Goal: Navigation & Orientation: Find specific page/section

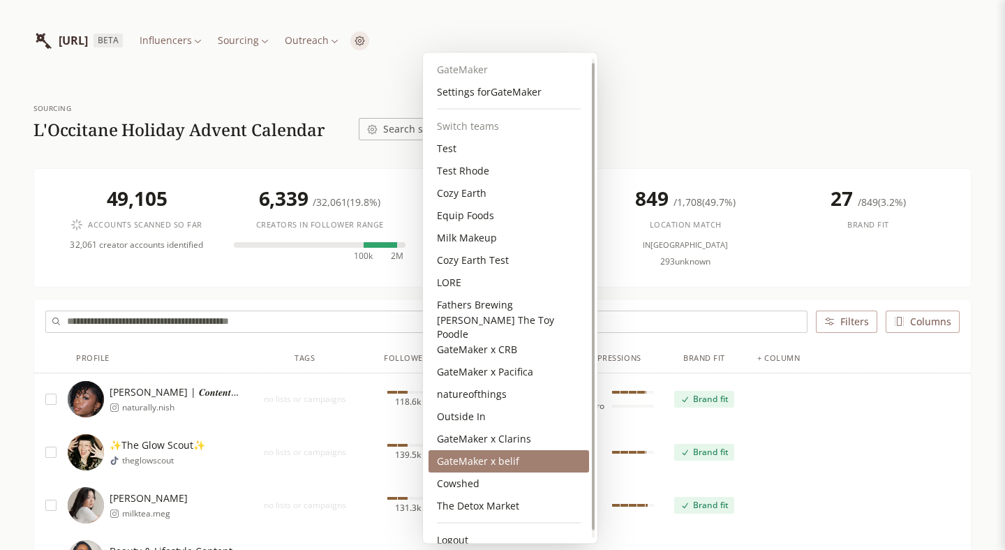
scroll to position [11, 0]
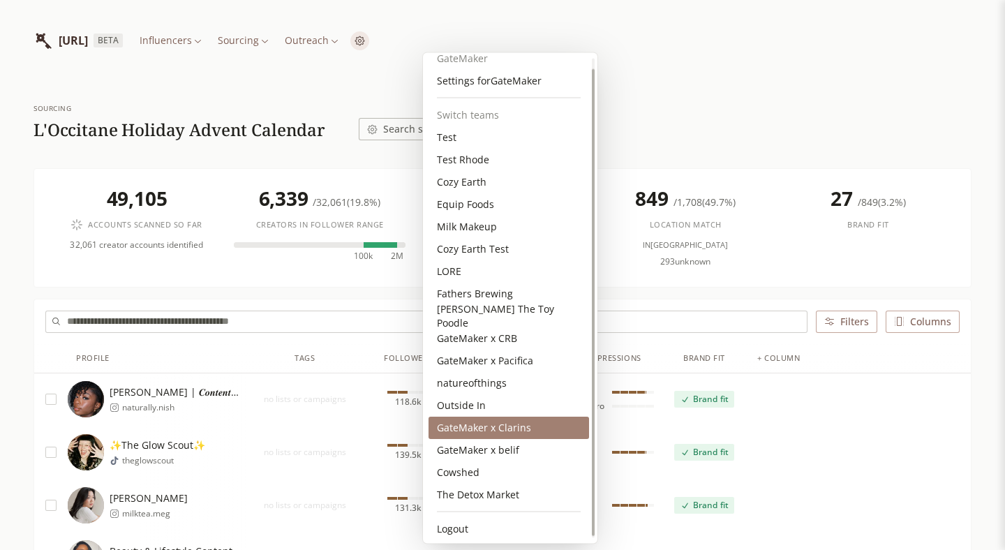
click at [518, 419] on div "GateMaker x Clarins" at bounding box center [508, 427] width 160 height 22
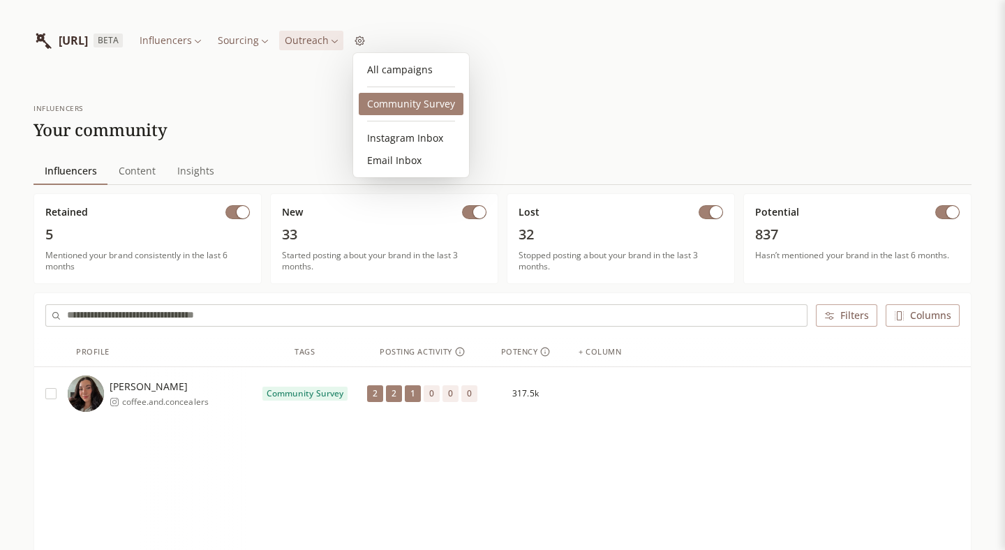
click at [382, 107] on link "Community Survey" at bounding box center [411, 104] width 105 height 22
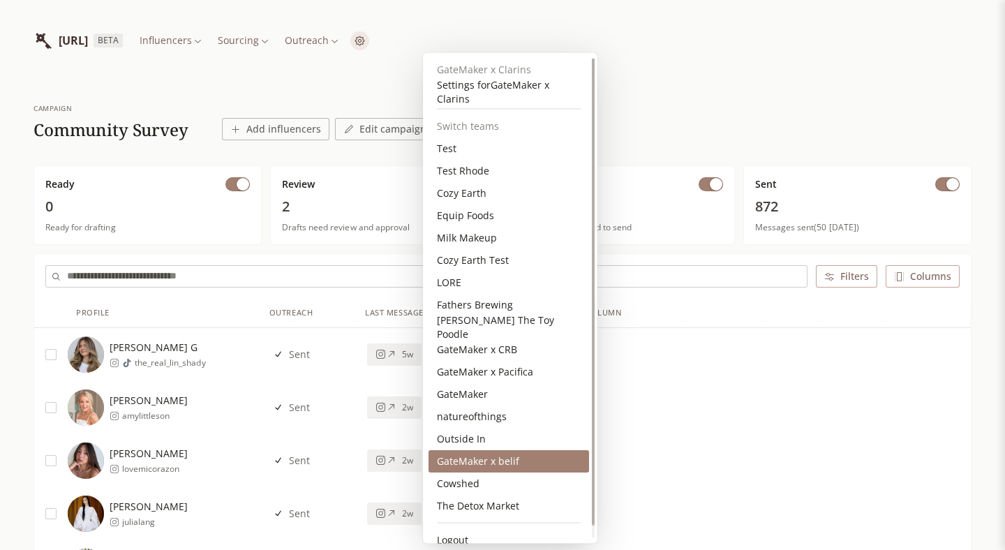
click at [500, 460] on div "GateMaker x belif" at bounding box center [508, 461] width 160 height 22
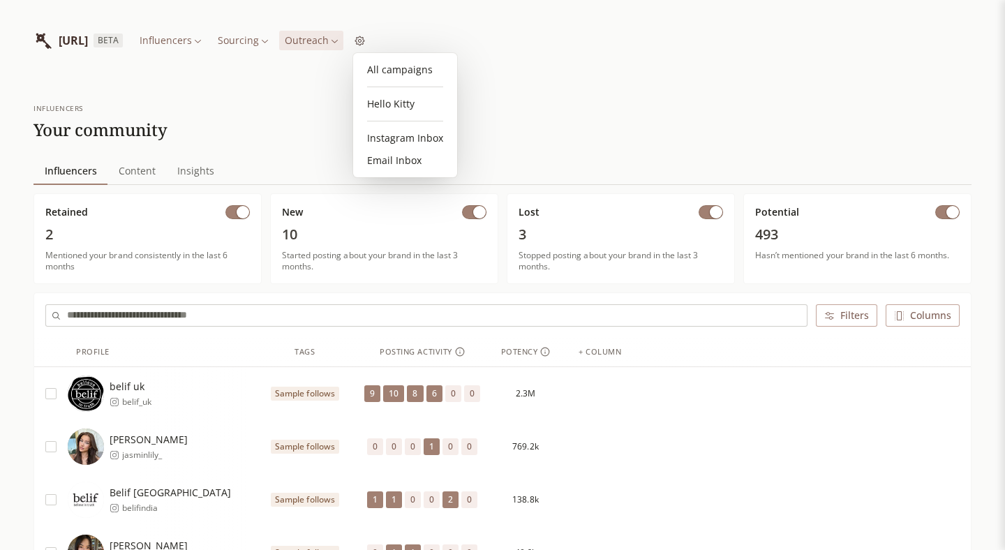
click at [419, 105] on link "Hello Kitty" at bounding box center [405, 104] width 93 height 22
